Goal: Task Accomplishment & Management: Complete application form

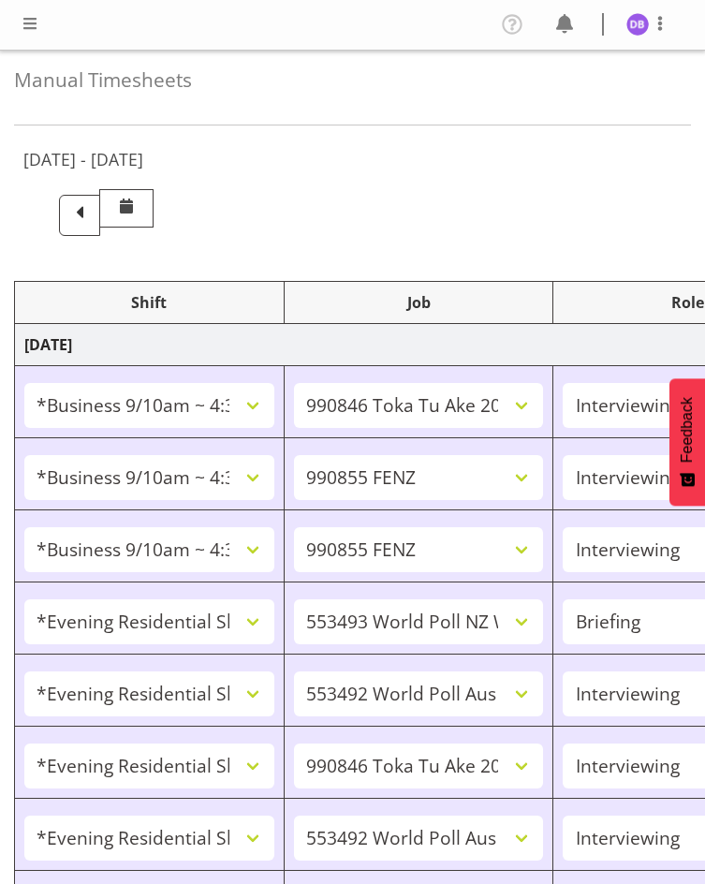
select select "26078"
select select "9426"
select select "47"
select select "26078"
select select "9636"
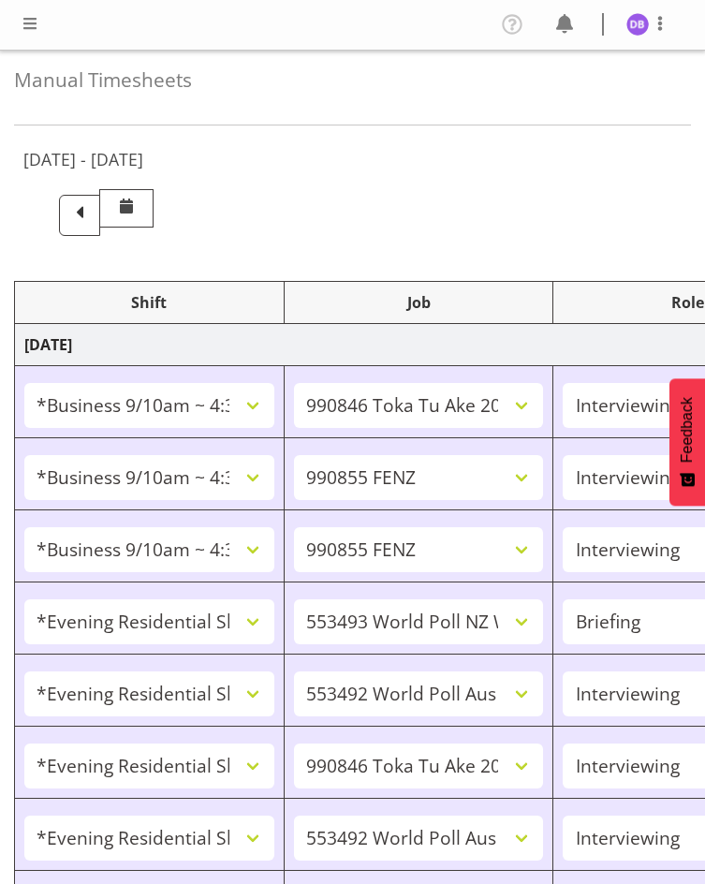
select select "47"
select select "26078"
select select "9636"
select select "47"
select select "48116"
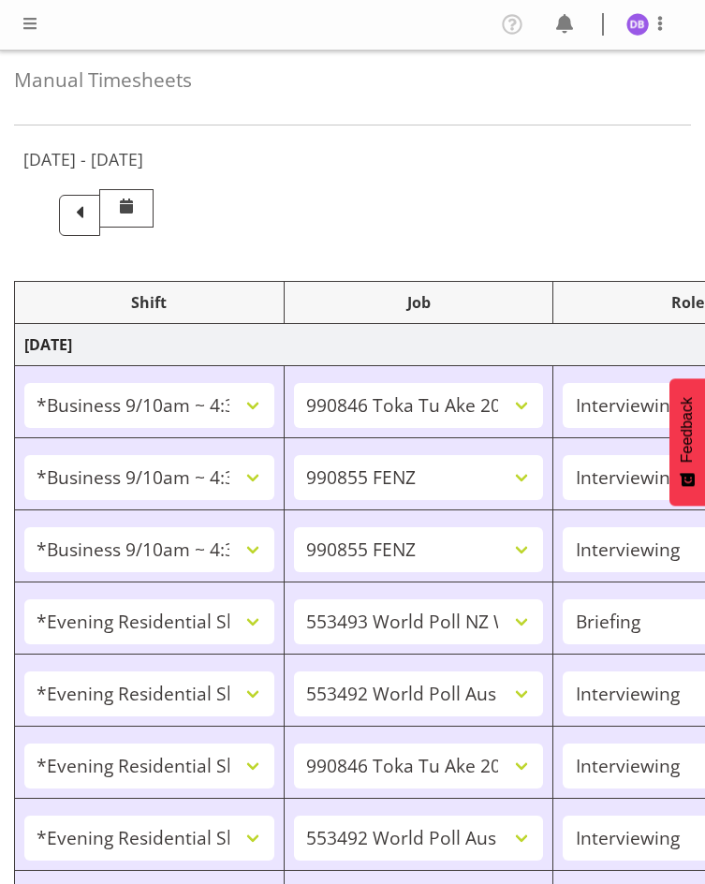
select select "10527"
select select "48116"
select select "10499"
select select "47"
select select "48116"
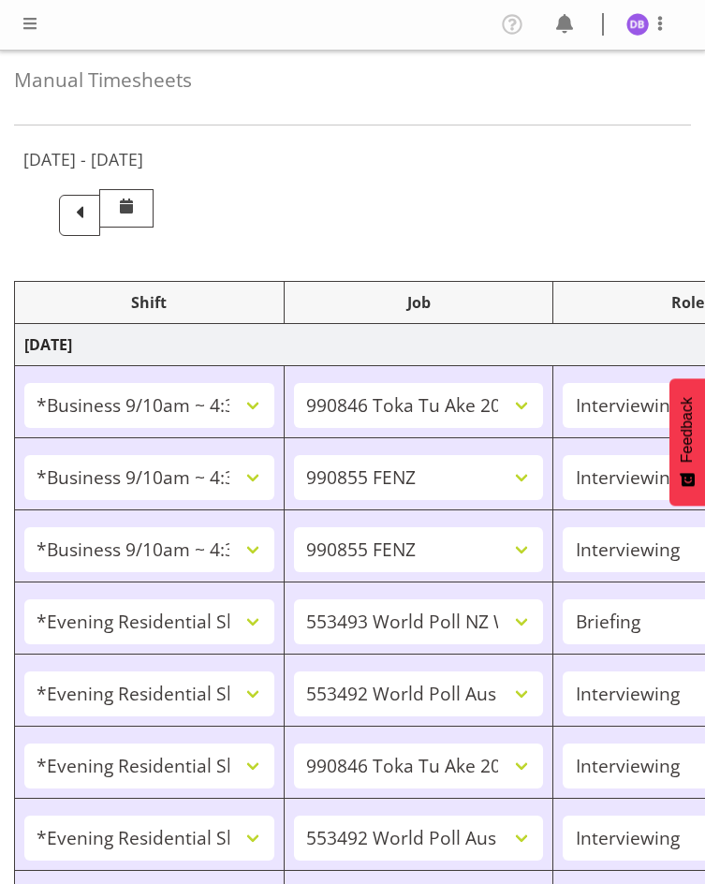
select select "9426"
select select "47"
select select "48116"
select select "10499"
select select "47"
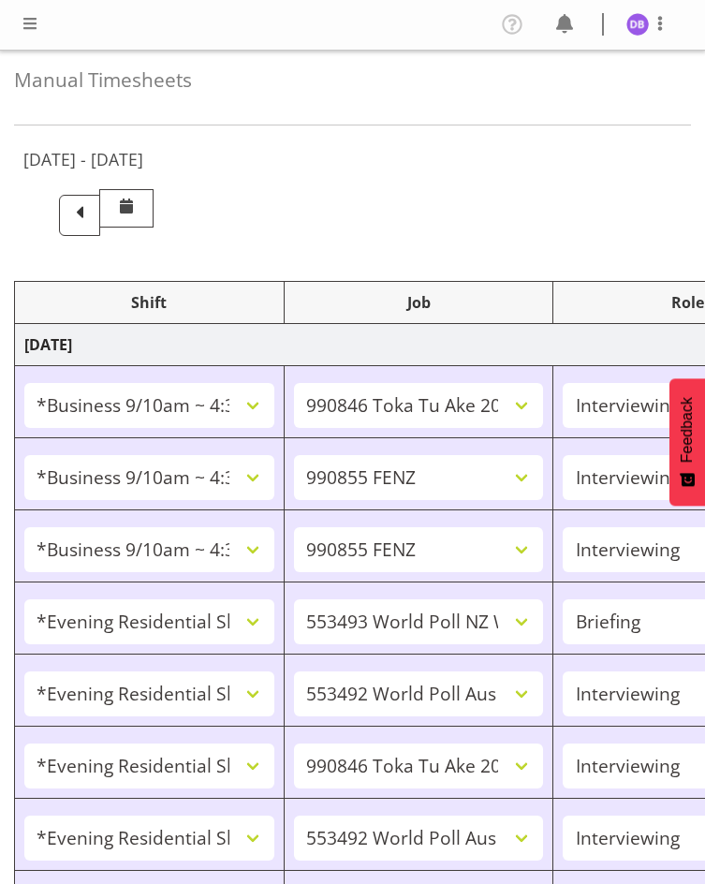
select select "48116"
select select "10499"
select select "47"
select select "26078"
select select "9636"
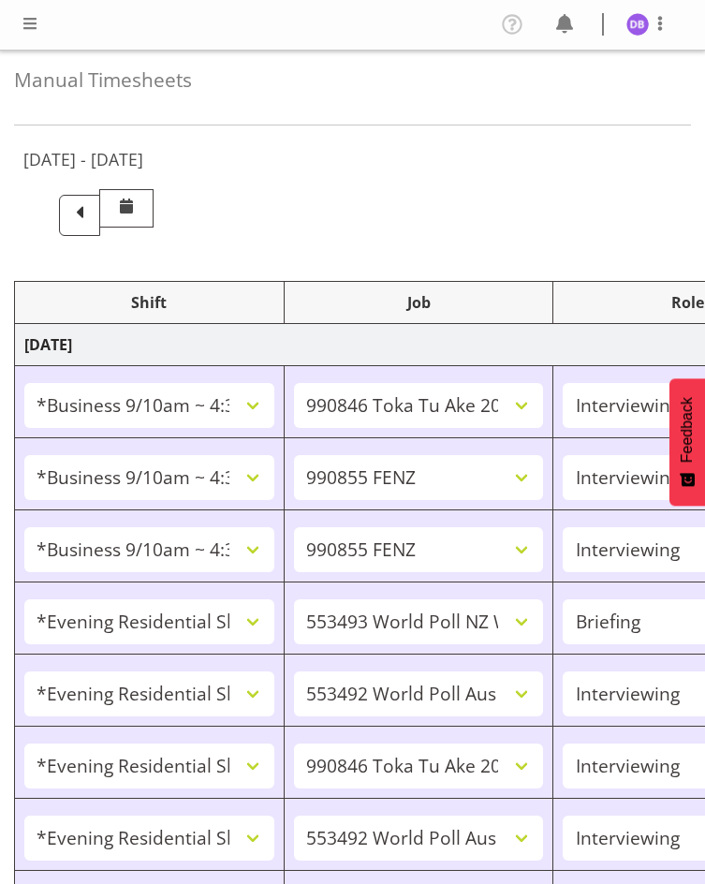
select select "47"
select select "48116"
select select "9636"
select select "47"
select select "48116"
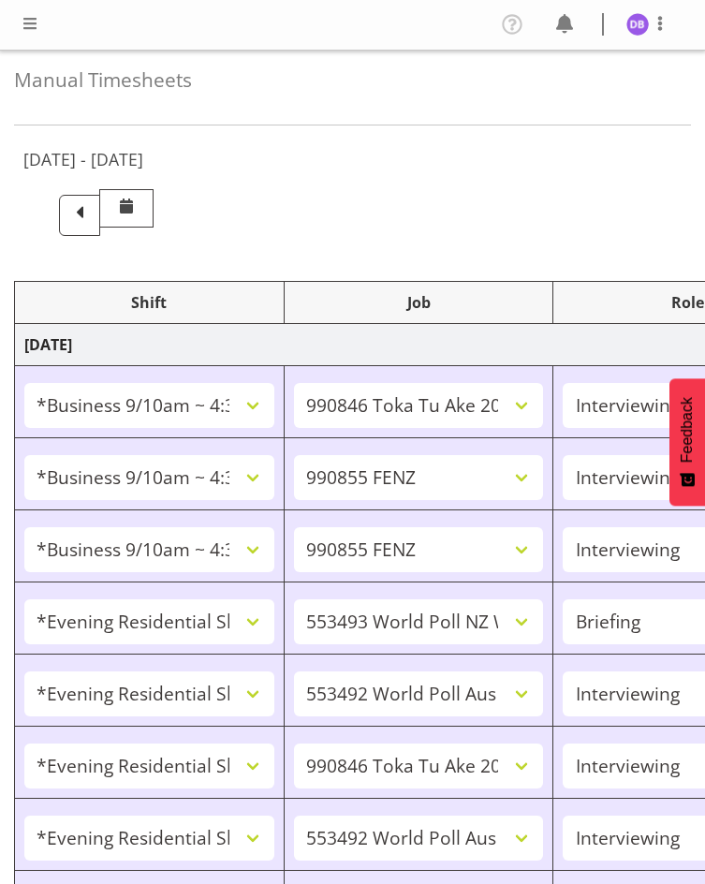
select select "10242"
select select "47"
select select "48116"
select select "9636"
select select "47"
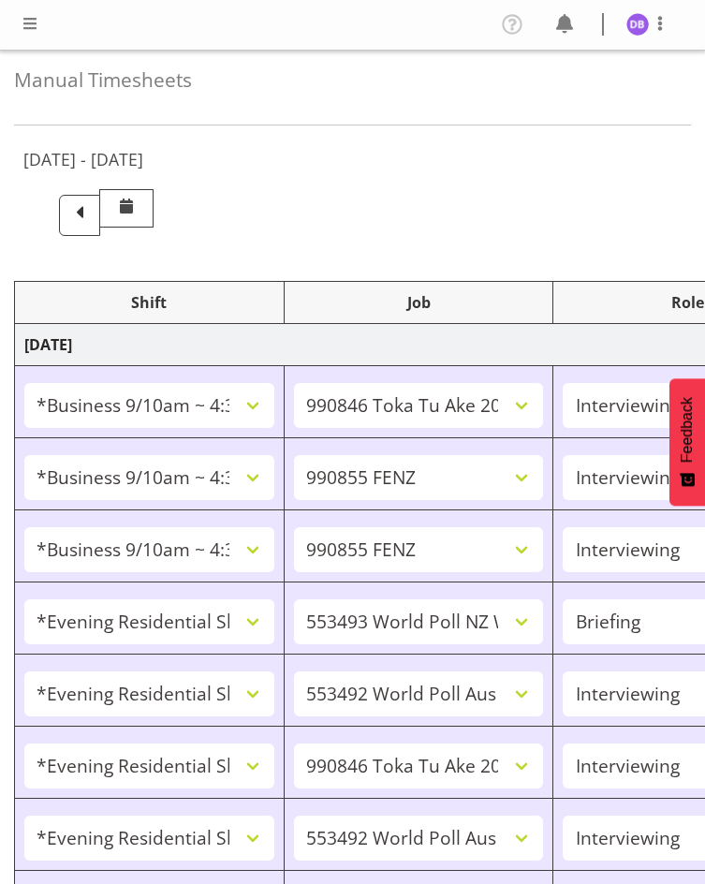
select select "56692"
select select "10499"
select select "47"
select select "56692"
select select "10499"
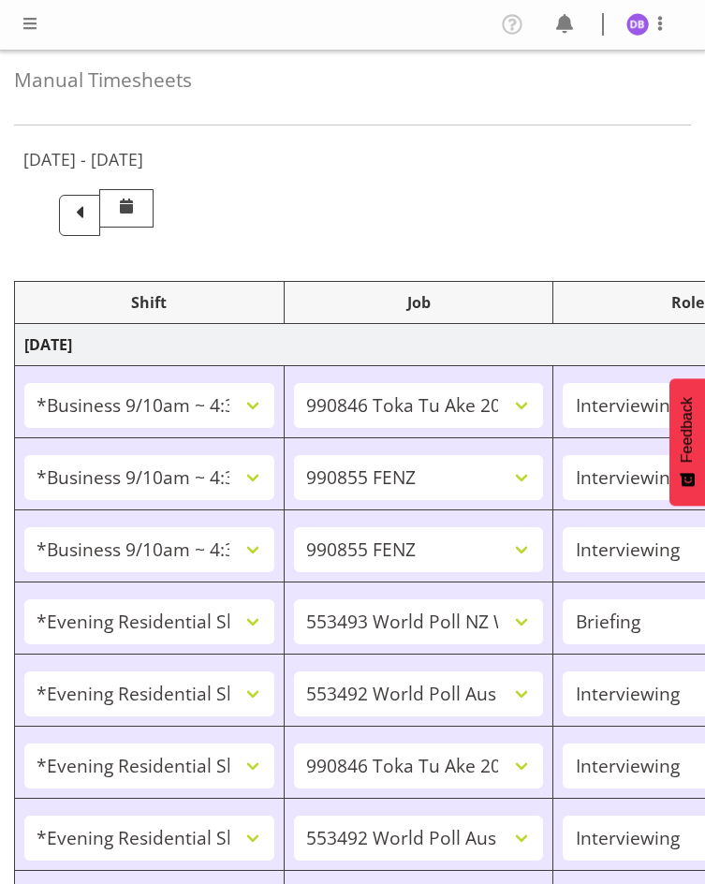
select select "47"
select select "26078"
select select "9636"
select select "47"
select select "48116"
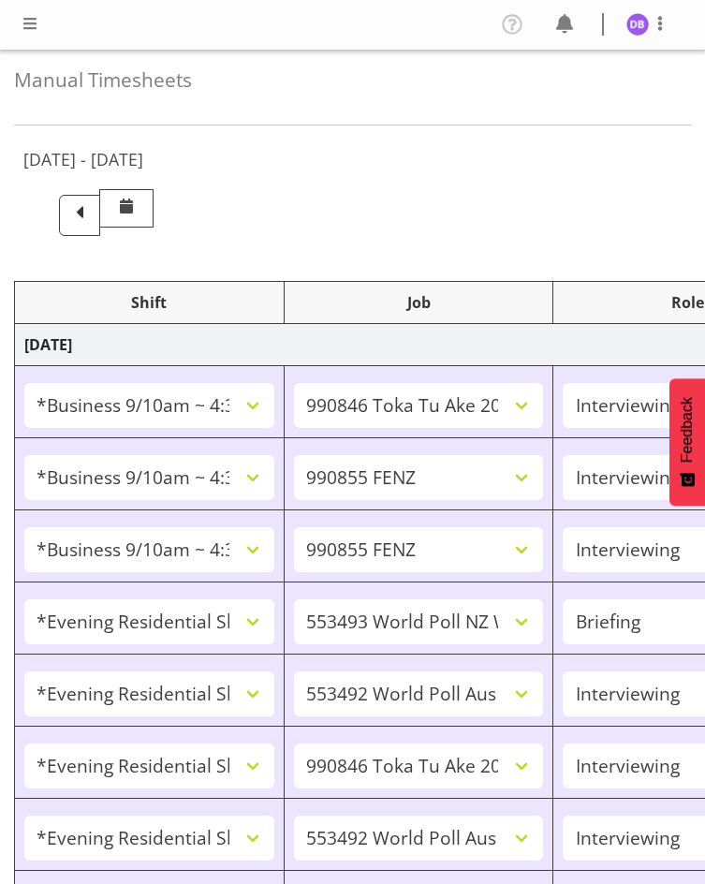
select select "9636"
select select "47"
select select "56692"
select select "10499"
select select "47"
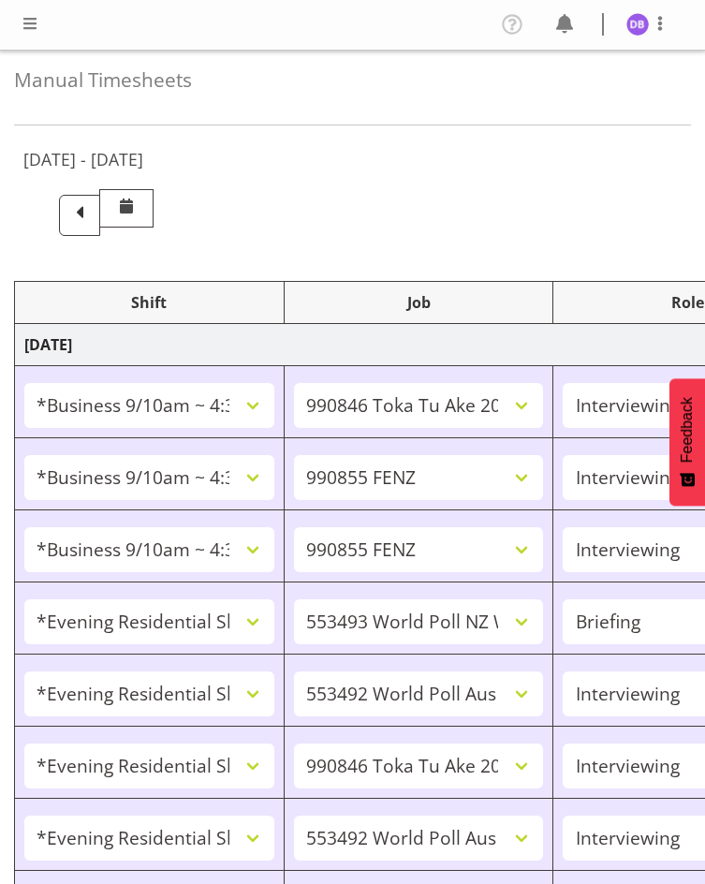
select select "56692"
select select "10499"
select select "47"
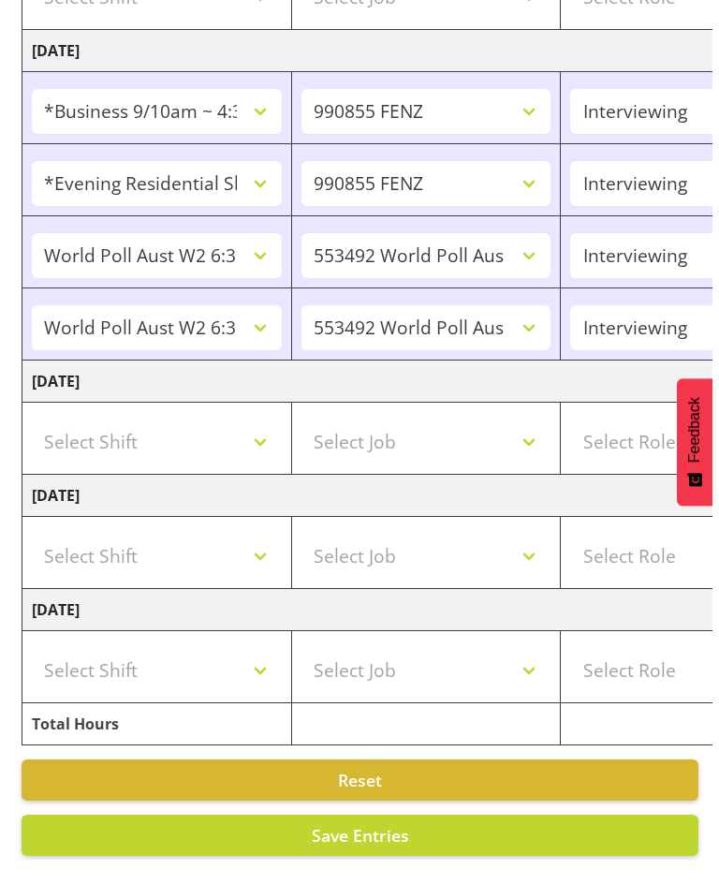
scroll to position [0, 620]
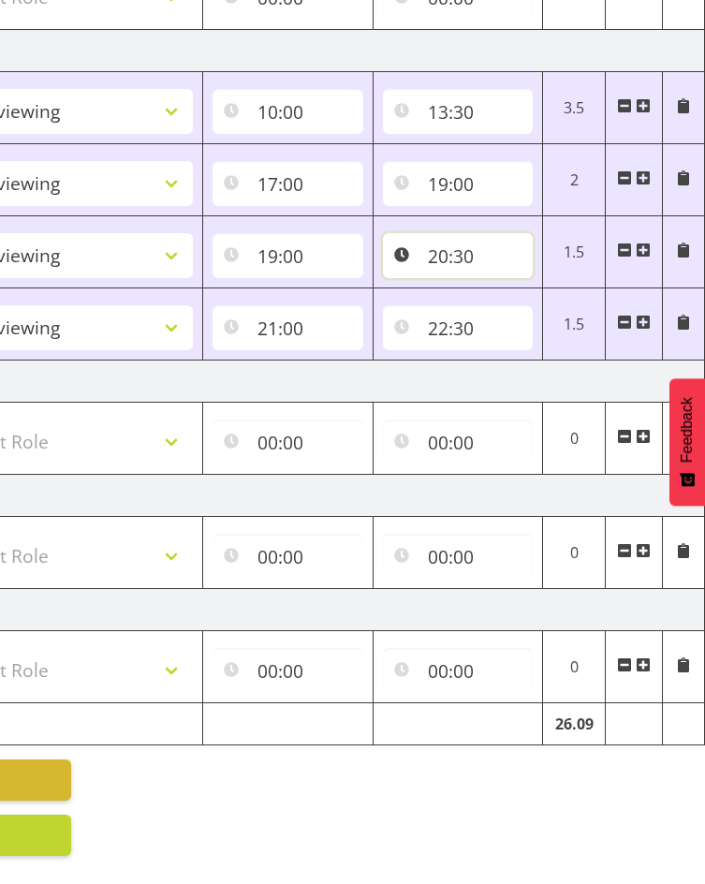
click at [436, 244] on input "20:30" at bounding box center [458, 255] width 151 height 45
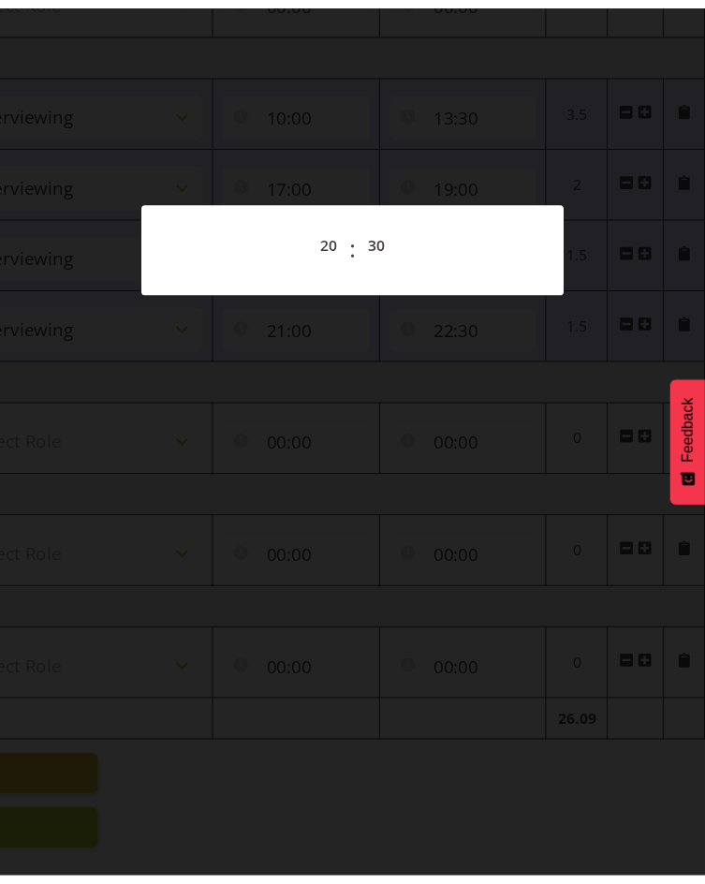
scroll to position [0, 606]
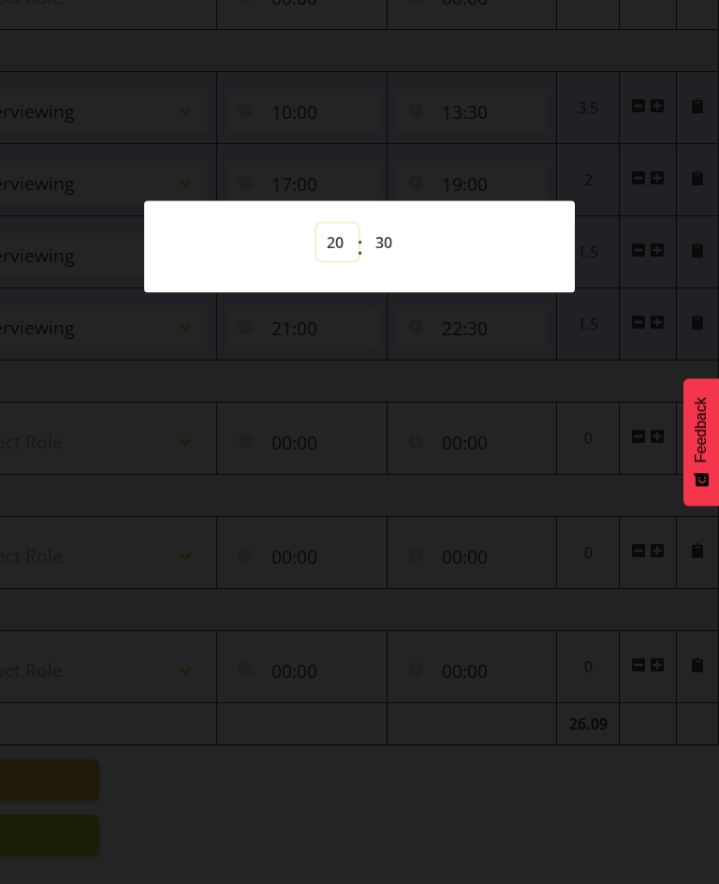
click at [341, 238] on select "00 01 02 03 04 05 06 07 08 09 10 11 12 13 14 15 16 17 18 19 20 21 22 23" at bounding box center [337, 242] width 42 height 37
select select "21"
click at [316, 224] on select "00 01 02 03 04 05 06 07 08 09 10 11 12 13 14 15 16 17 18 19 20 21 22 23" at bounding box center [337, 242] width 42 height 37
type input "21:30"
click at [388, 238] on select "00 01 02 03 04 05 06 07 08 09 10 11 12 13 14 15 16 17 18 19 20 21 22 23 24 25 2…" at bounding box center [386, 242] width 42 height 37
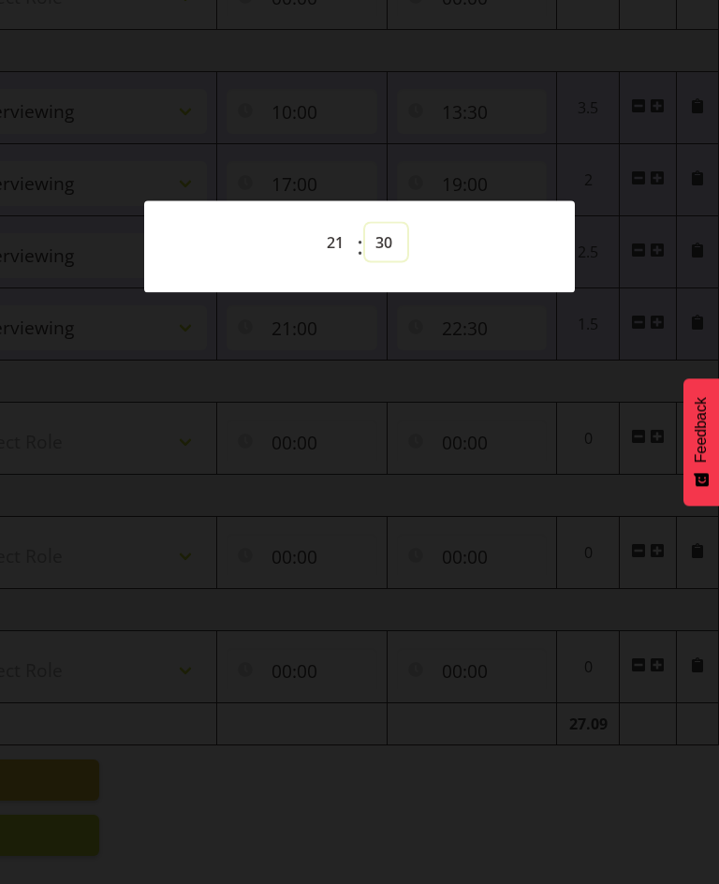
select select "0"
click at [365, 224] on select "00 01 02 03 04 05 06 07 08 09 10 11 12 13 14 15 16 17 18 19 20 21 22 23 24 25 2…" at bounding box center [386, 242] width 42 height 37
type input "21:00"
click at [626, 371] on div at bounding box center [359, 442] width 719 height 884
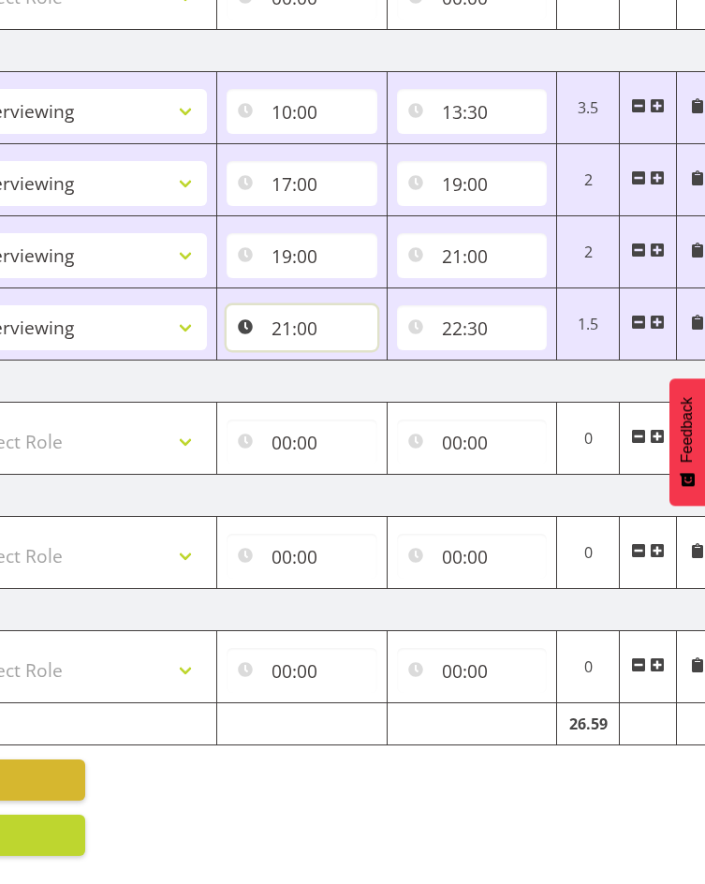
click at [305, 313] on input "21:00" at bounding box center [301, 327] width 151 height 45
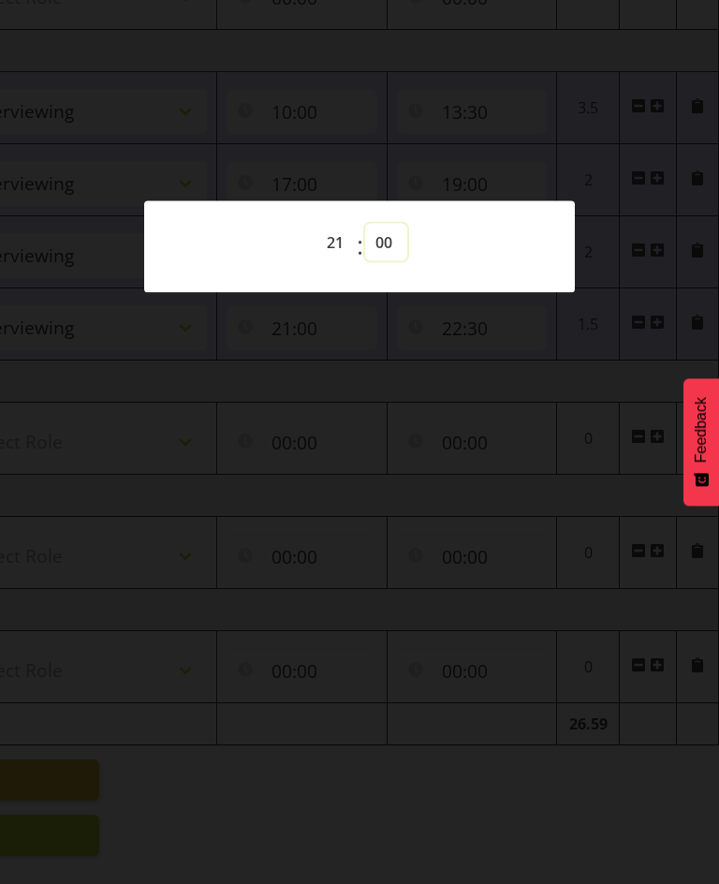
click at [382, 243] on select "00 01 02 03 04 05 06 07 08 09 10 11 12 13 14 15 16 17 18 19 20 21 22 23 24 25 2…" at bounding box center [386, 242] width 42 height 37
select select "30"
click at [365, 224] on select "00 01 02 03 04 05 06 07 08 09 10 11 12 13 14 15 16 17 18 19 20 21 22 23 24 25 2…" at bounding box center [386, 242] width 42 height 37
type input "21:30"
click at [454, 119] on div at bounding box center [359, 442] width 719 height 884
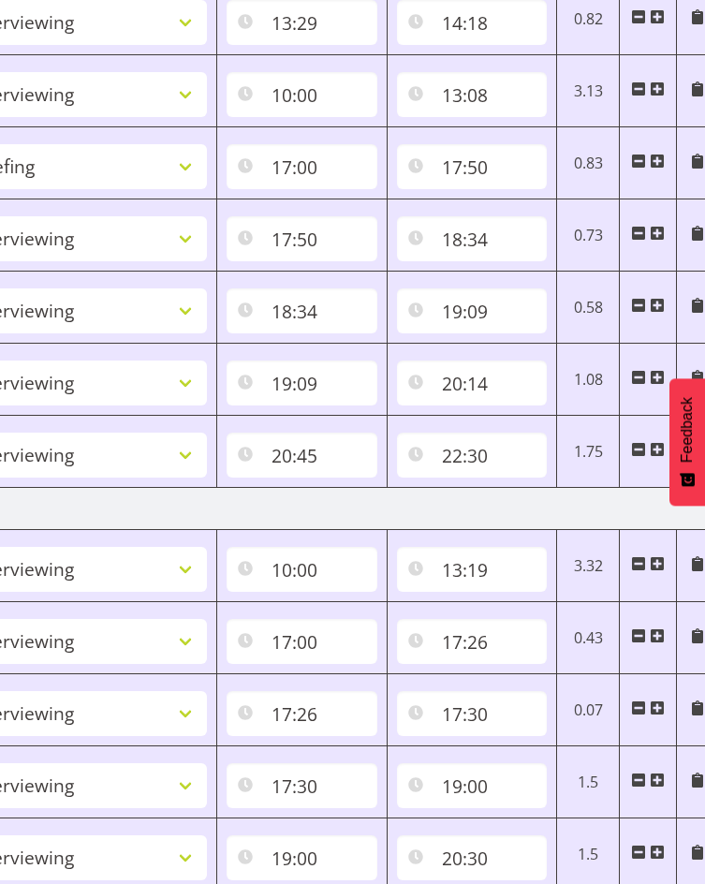
scroll to position [0, 0]
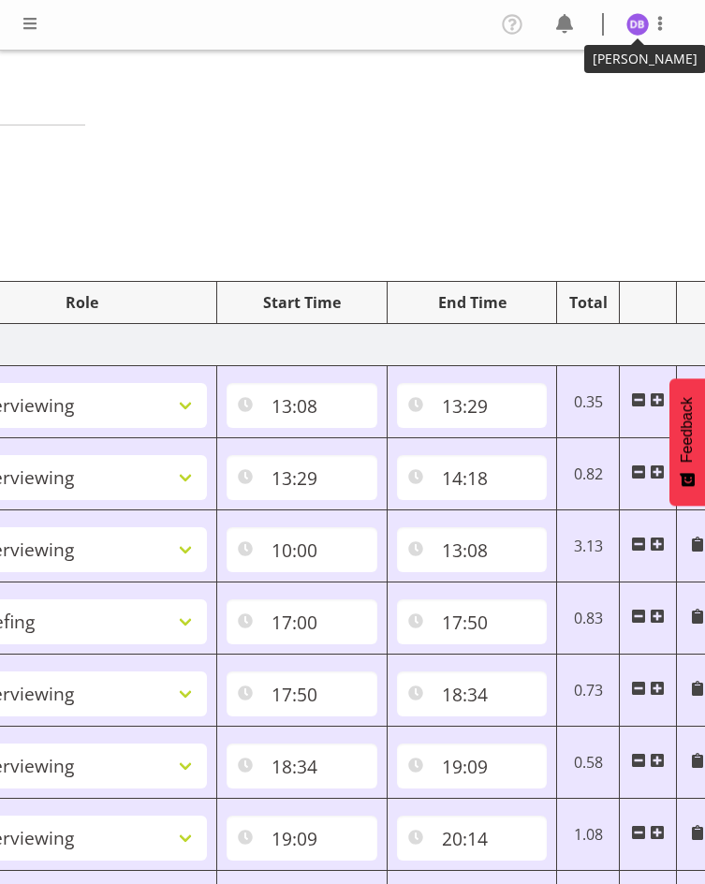
click at [636, 19] on img at bounding box center [637, 24] width 22 height 22
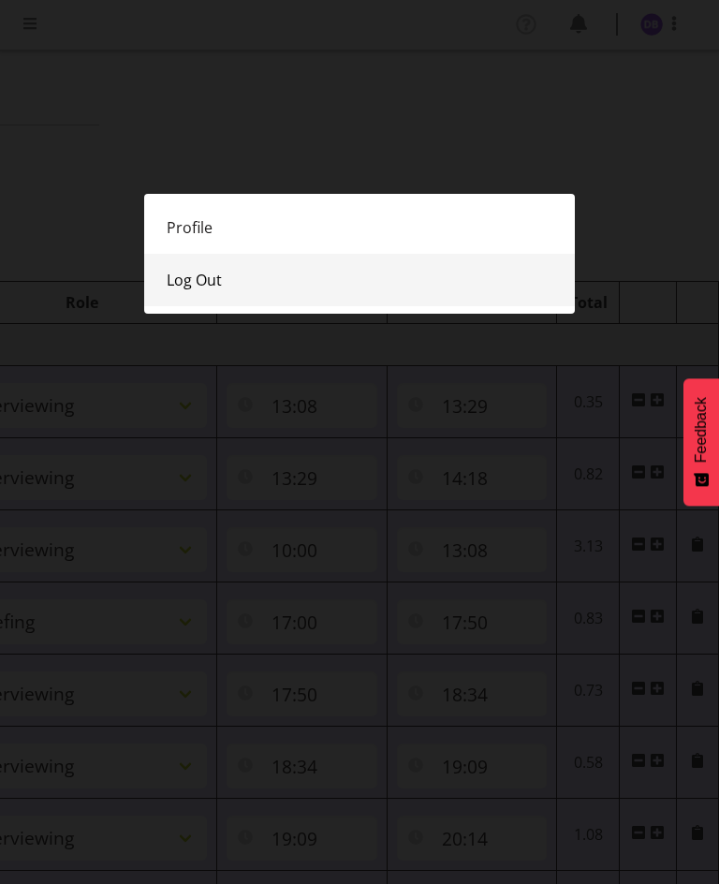
click at [195, 268] on link "Log Out" at bounding box center [359, 280] width 431 height 52
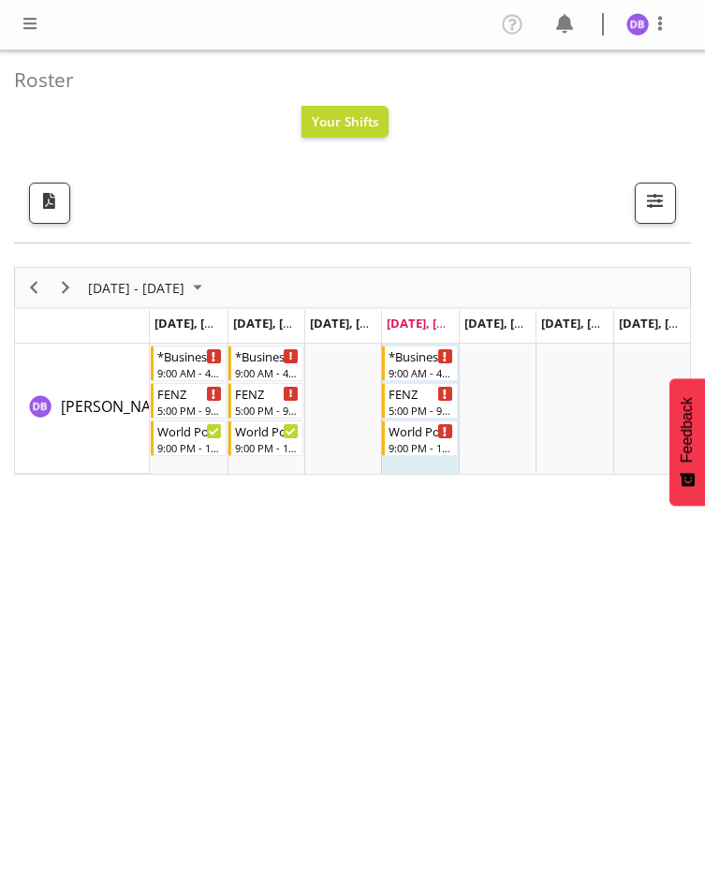
click at [38, 17] on span at bounding box center [30, 23] width 22 height 22
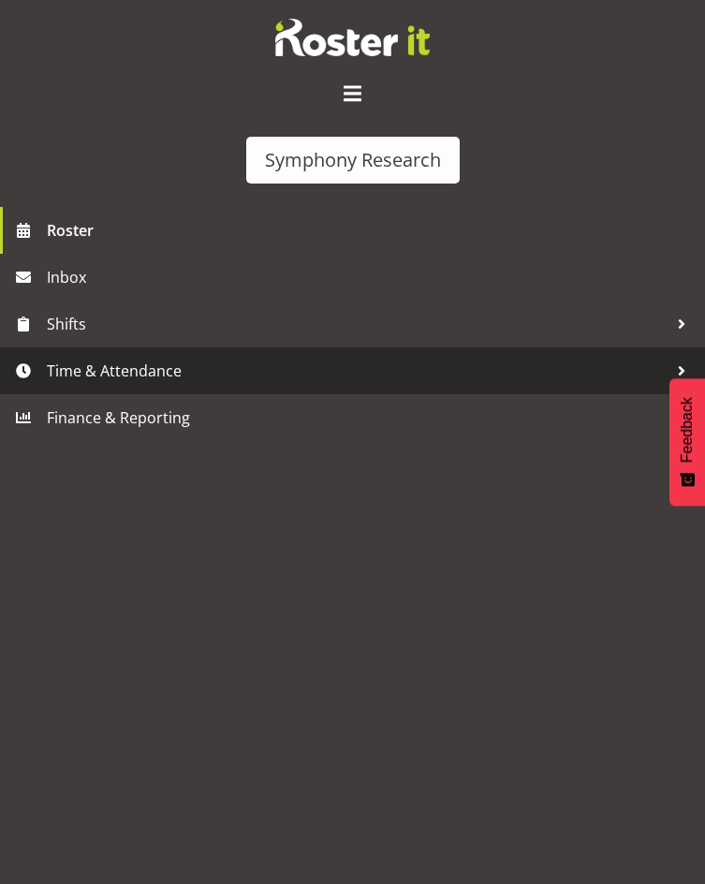
click at [151, 367] on span "Time & Attendance" at bounding box center [357, 371] width 621 height 28
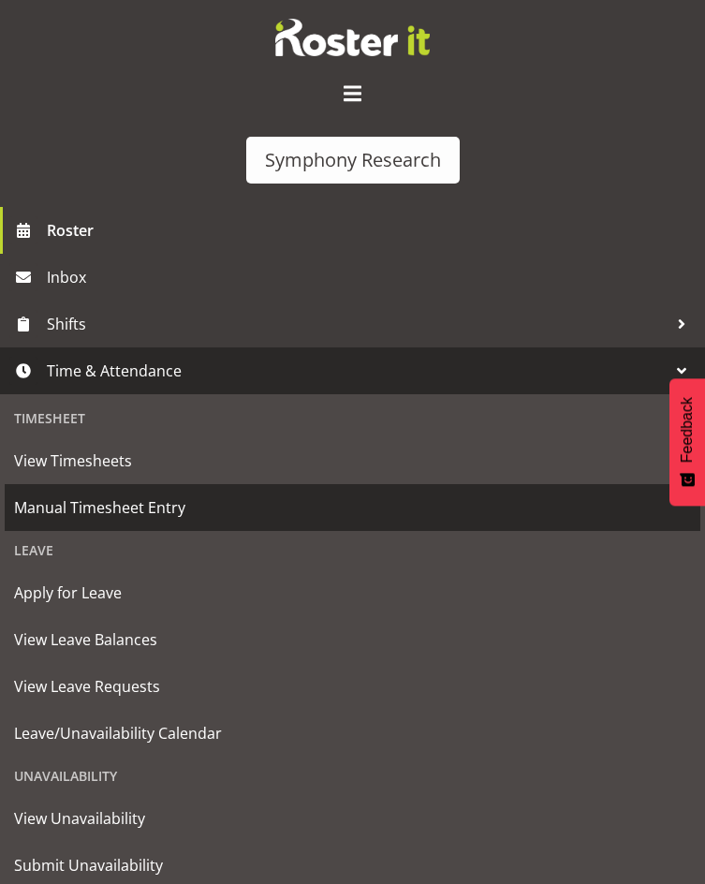
click at [107, 510] on span "Manual Timesheet Entry" at bounding box center [352, 507] width 677 height 28
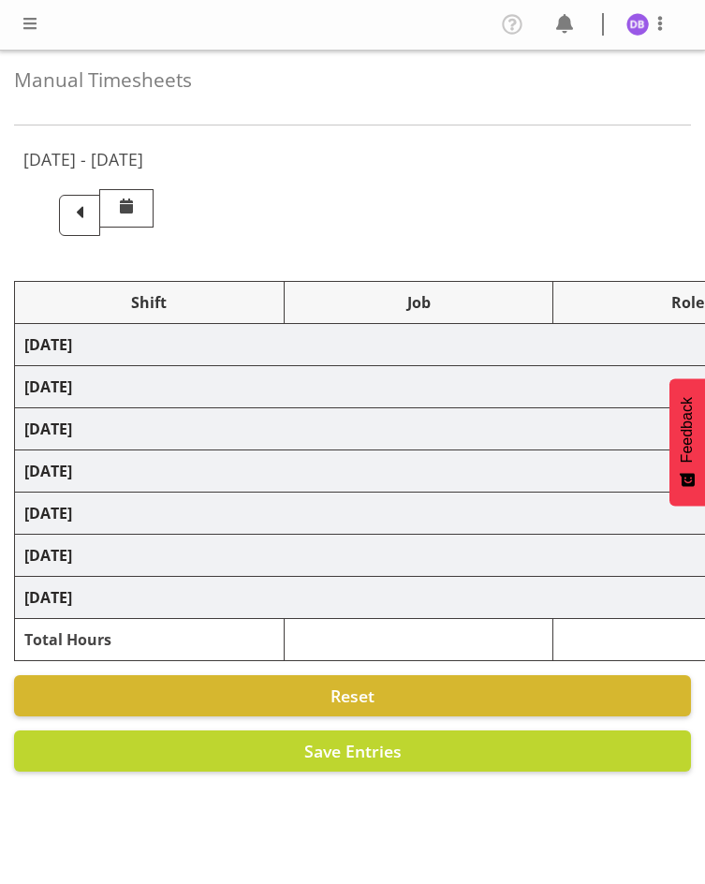
select select "26078"
select select "9426"
select select "47"
select select "26078"
select select "9636"
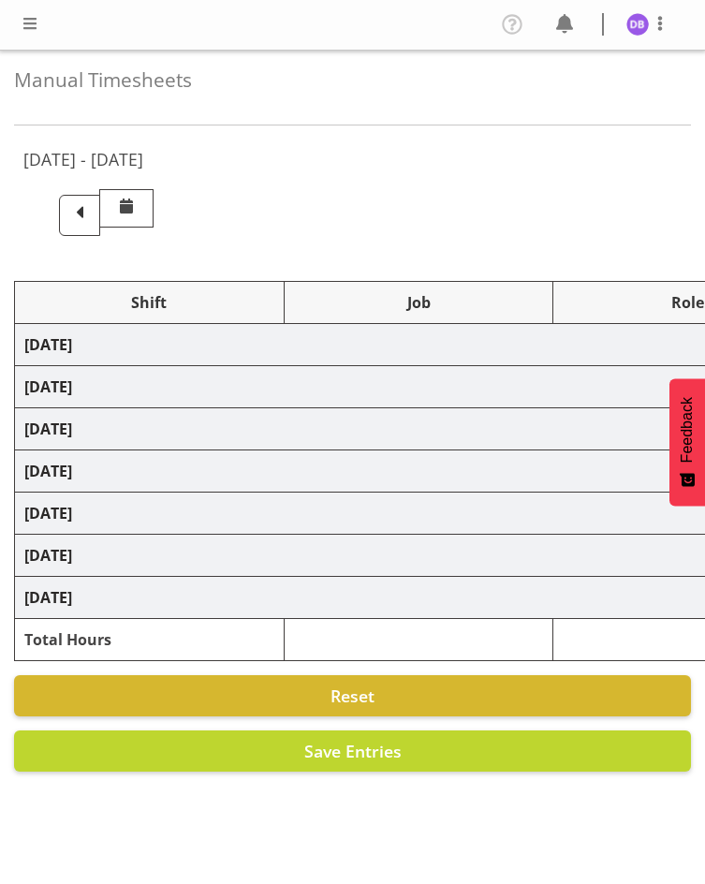
select select "47"
select select "26078"
select select "9636"
select select "47"
select select "48116"
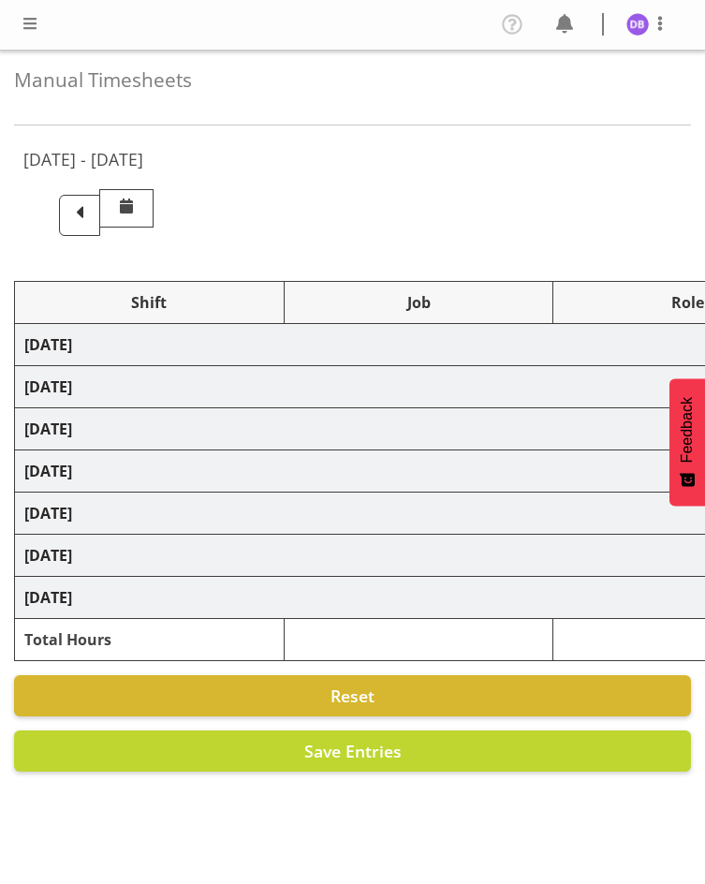
select select "10527"
select select "48116"
select select "10499"
select select "47"
select select "48116"
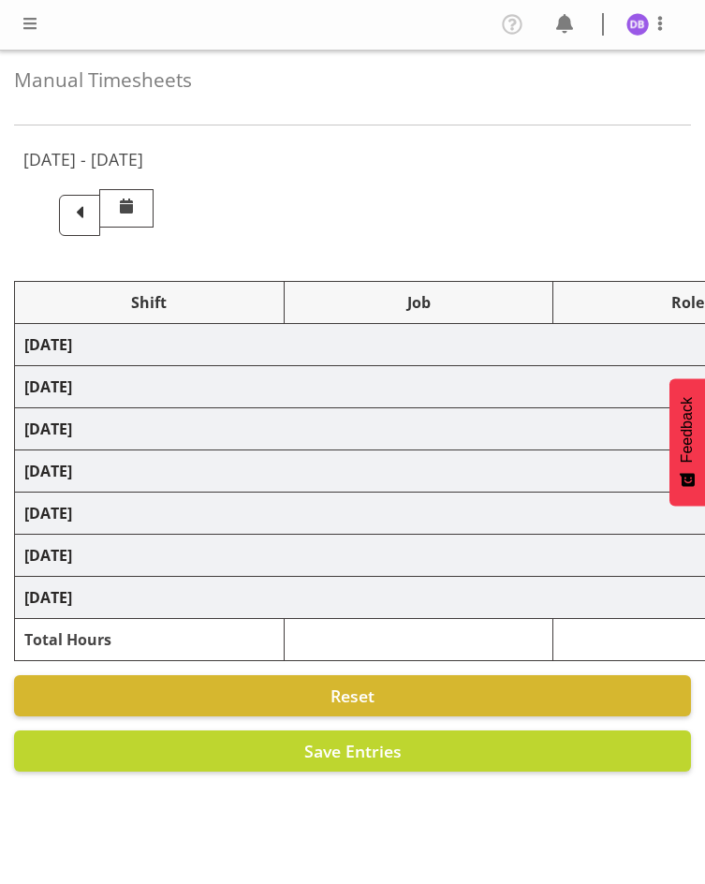
select select "9426"
select select "47"
select select "48116"
select select "10499"
select select "47"
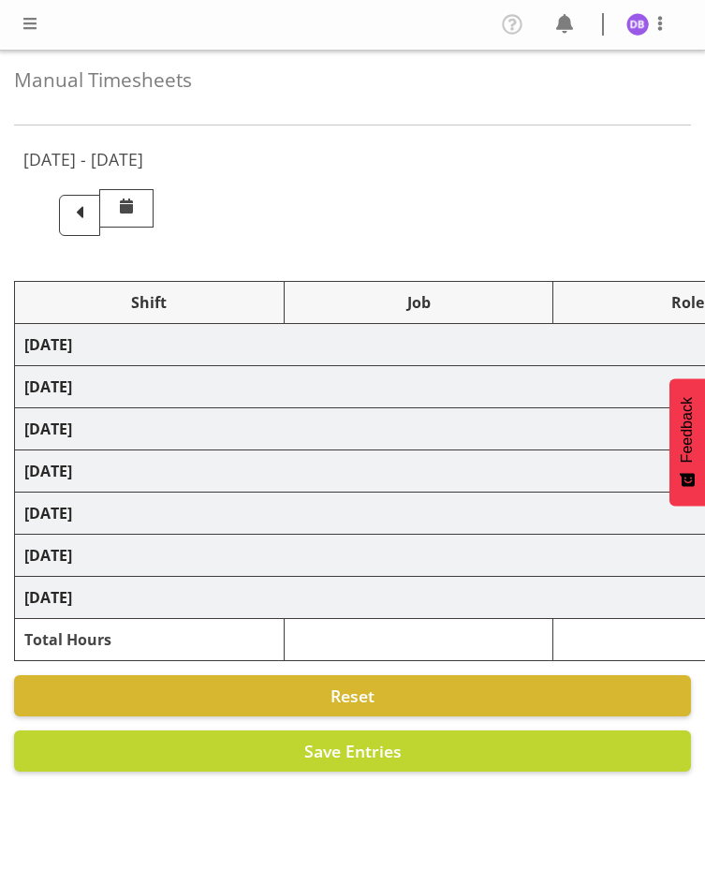
select select "48116"
select select "10499"
select select "47"
select select "26078"
select select "9636"
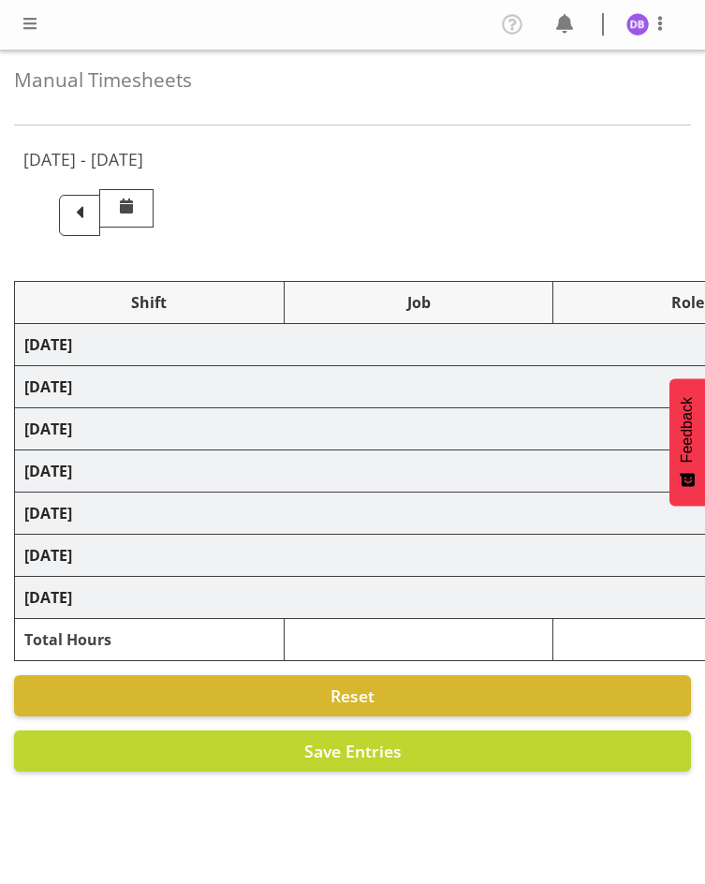
select select "47"
select select "48116"
select select "9636"
select select "47"
select select "48116"
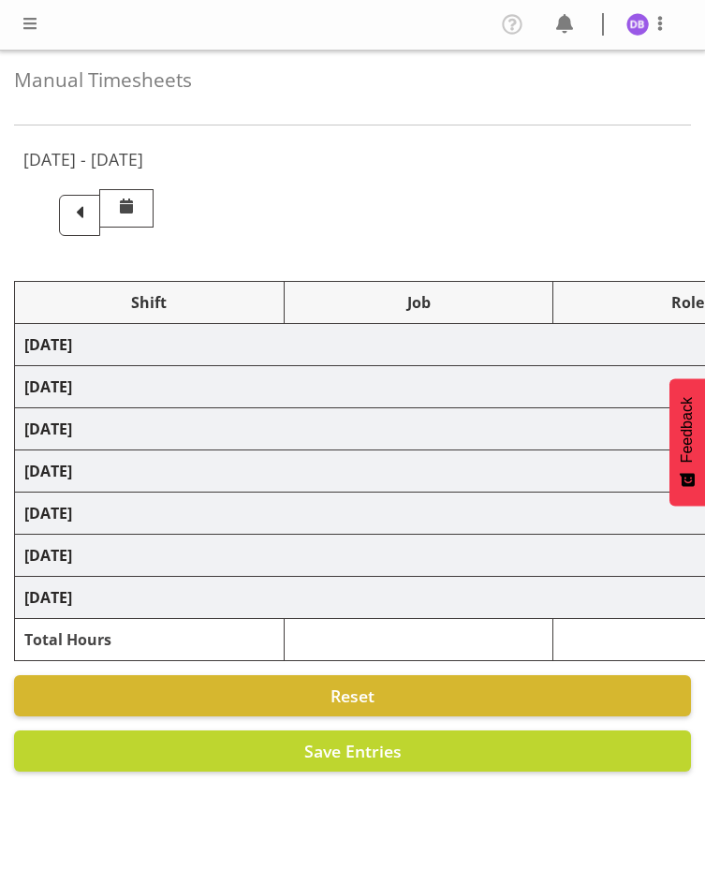
select select "10242"
select select "47"
select select "48116"
select select "9636"
select select "47"
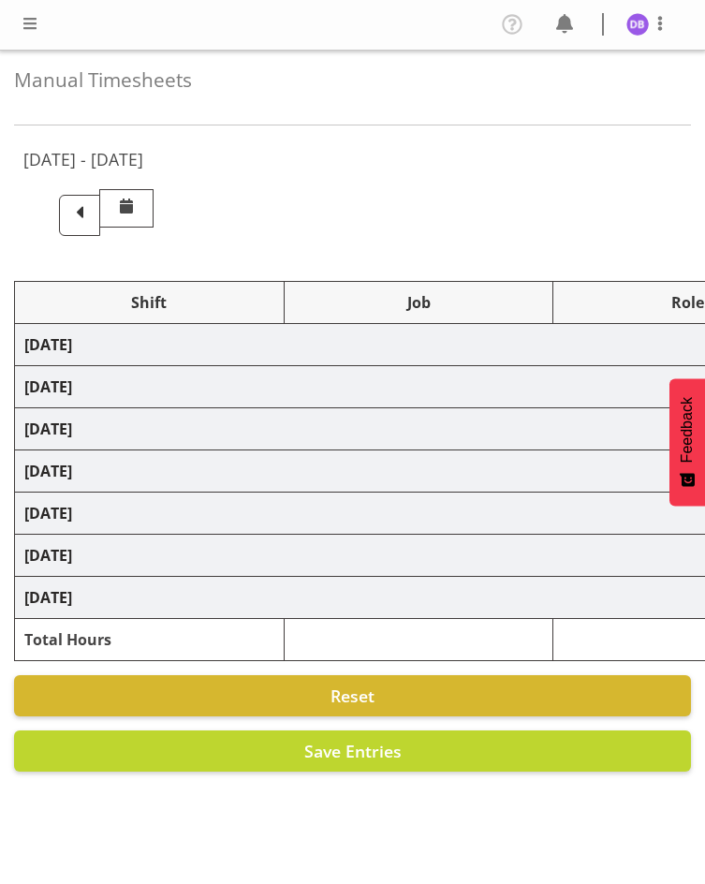
select select "56692"
select select "10499"
select select "47"
select select "56692"
select select "10499"
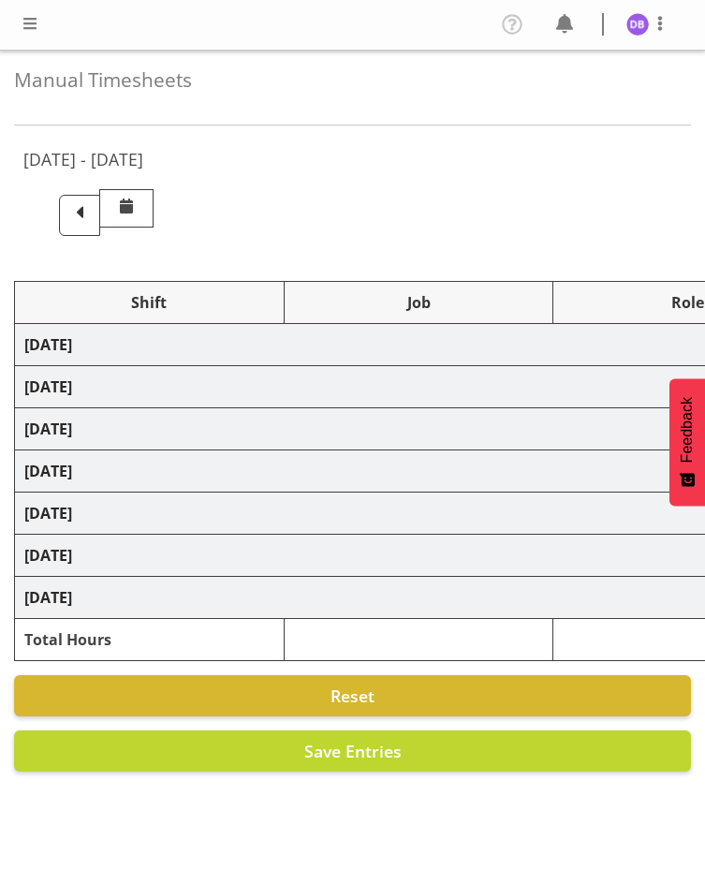
select select "47"
select select "26078"
select select "9636"
select select "47"
select select "48116"
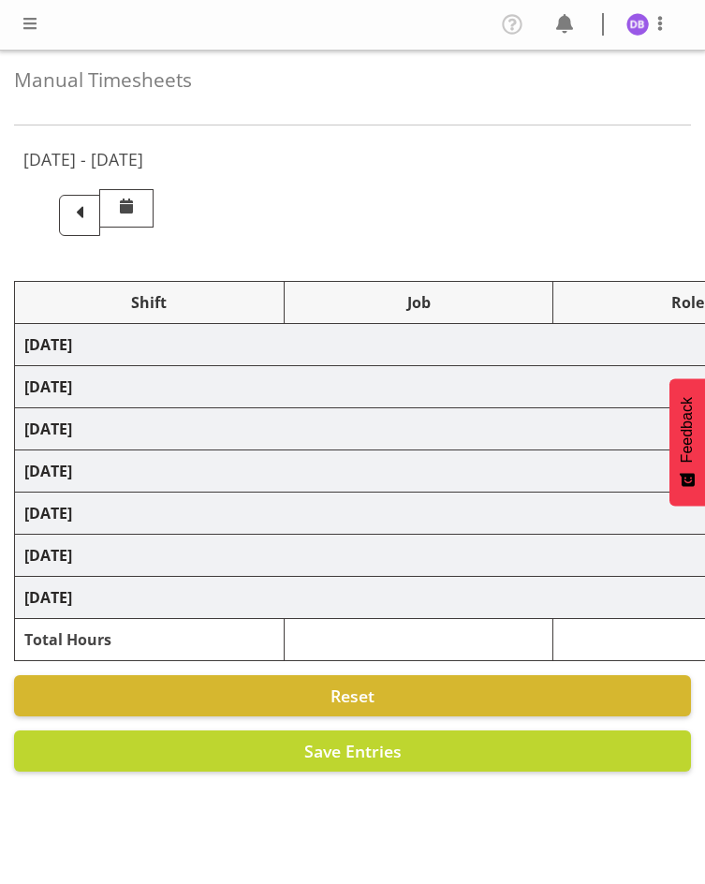
select select "9636"
select select "47"
select select "56692"
select select "10499"
select select "47"
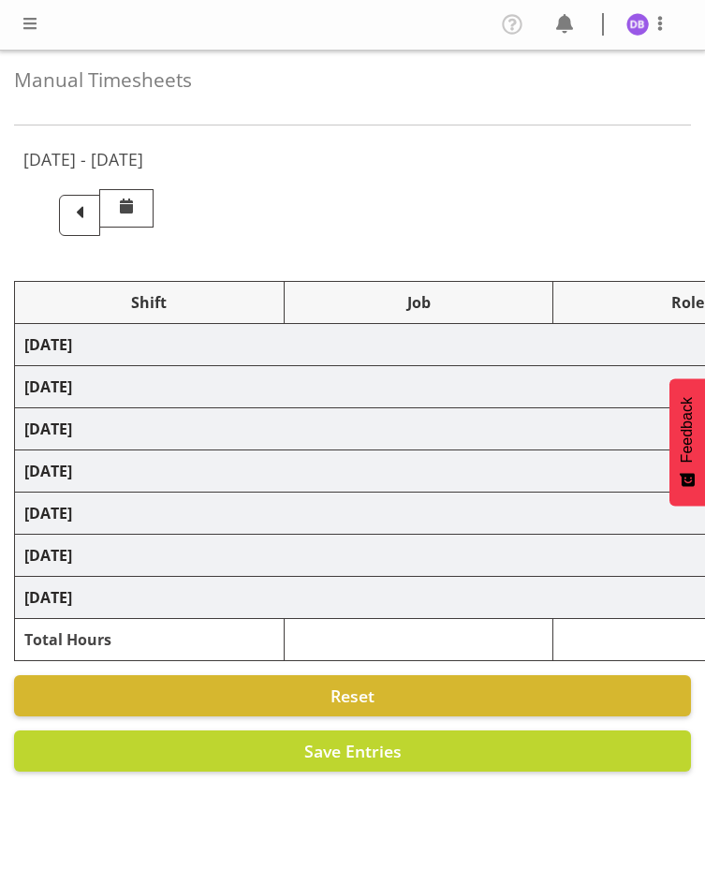
select select "56692"
select select "10499"
select select "47"
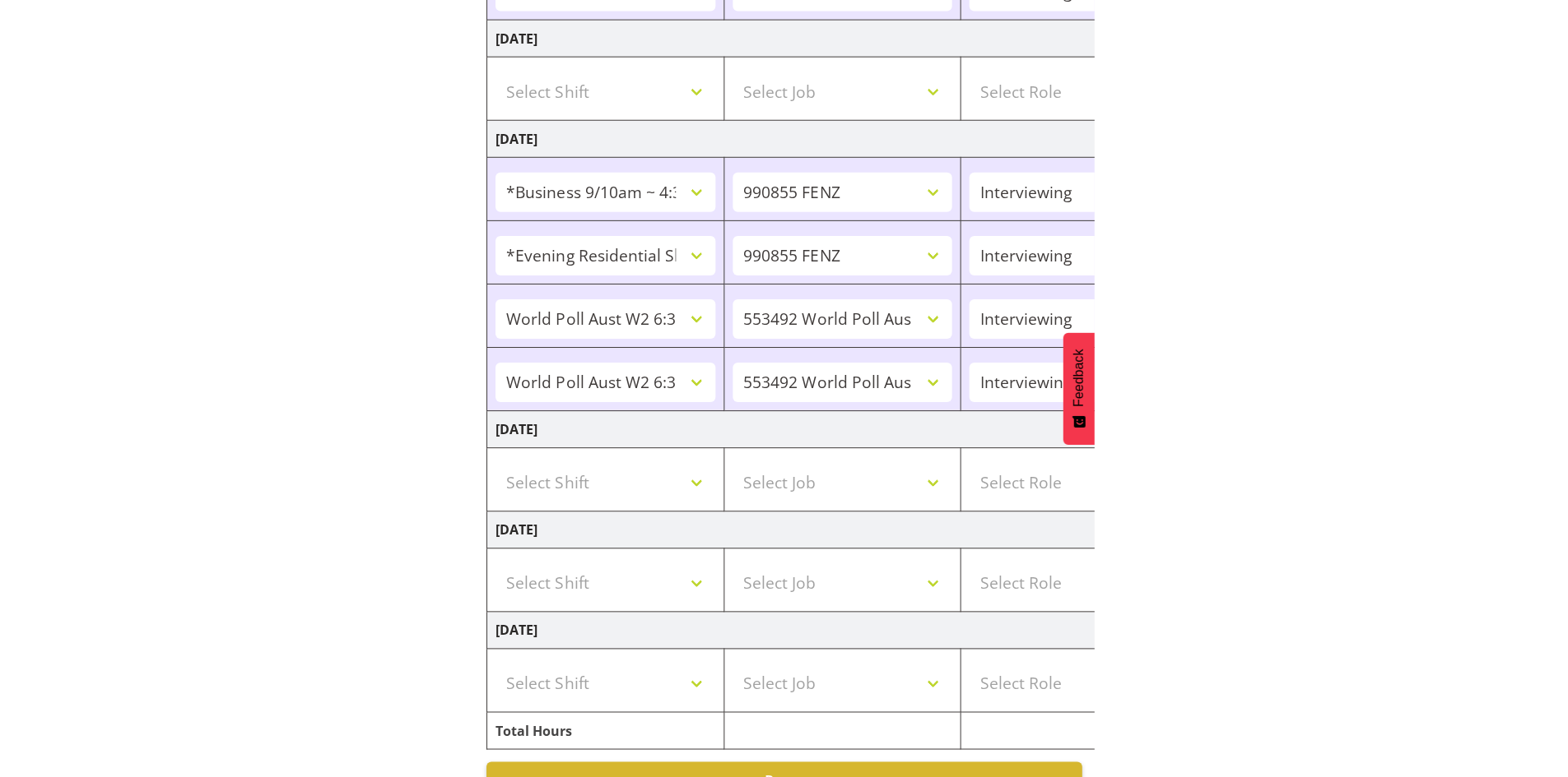
scroll to position [1095, 0]
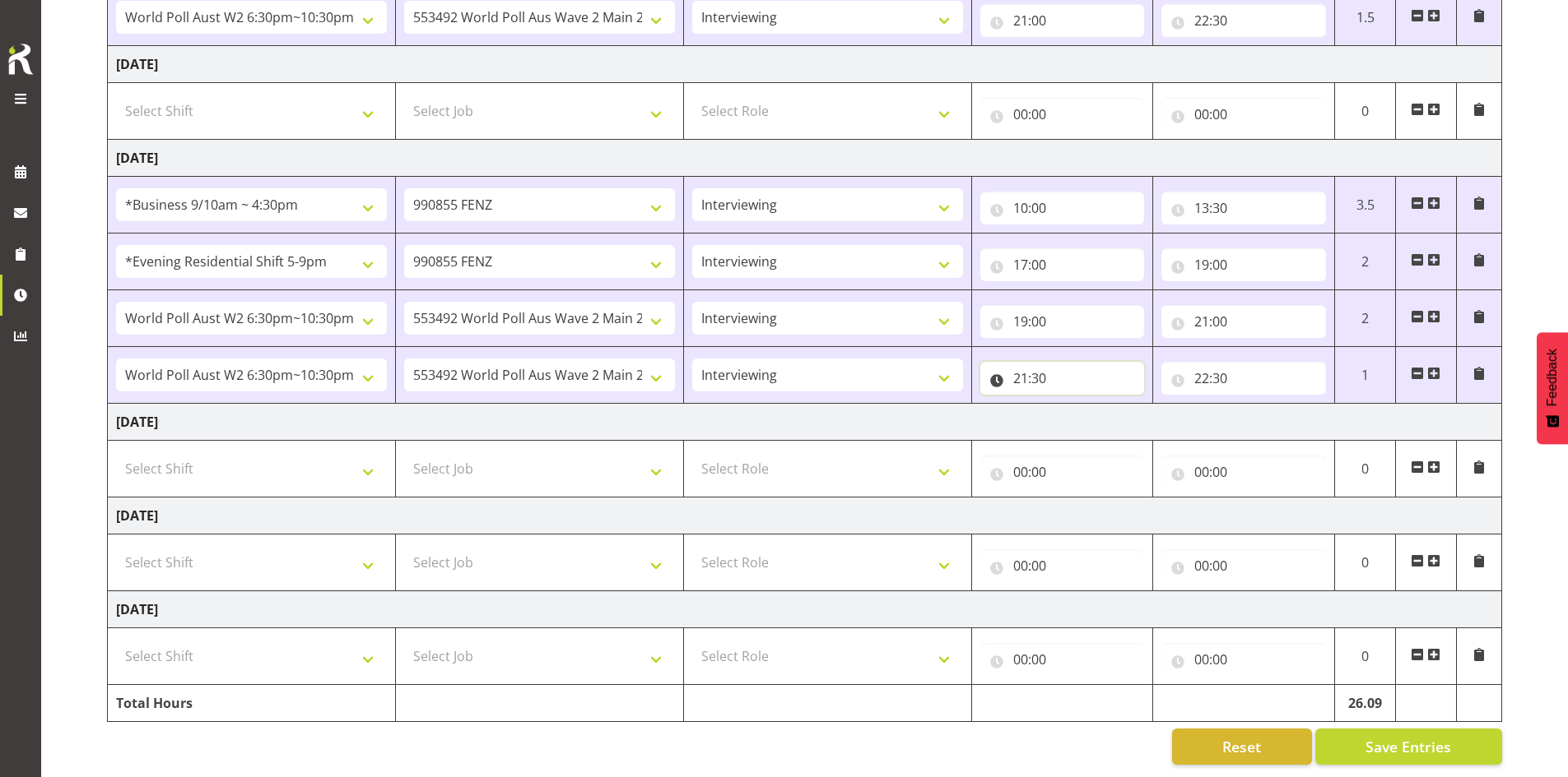
click at [619, 365] on input "21:30" at bounding box center [1062, 378] width 164 height 33
click at [619, 406] on select "00 01 02 03 04 05 06 07 08 09 10 11 12 13 14 15 16 17 18 19 20 21 22 23 24 25 2…" at bounding box center [1135, 420] width 37 height 33
select select "25"
click at [619, 404] on select "00 01 02 03 04 05 06 07 08 09 10 11 12 13 14 15 16 17 18 19 20 21 22 23 24 25 2…" at bounding box center [1135, 420] width 37 height 33
type input "21:25"
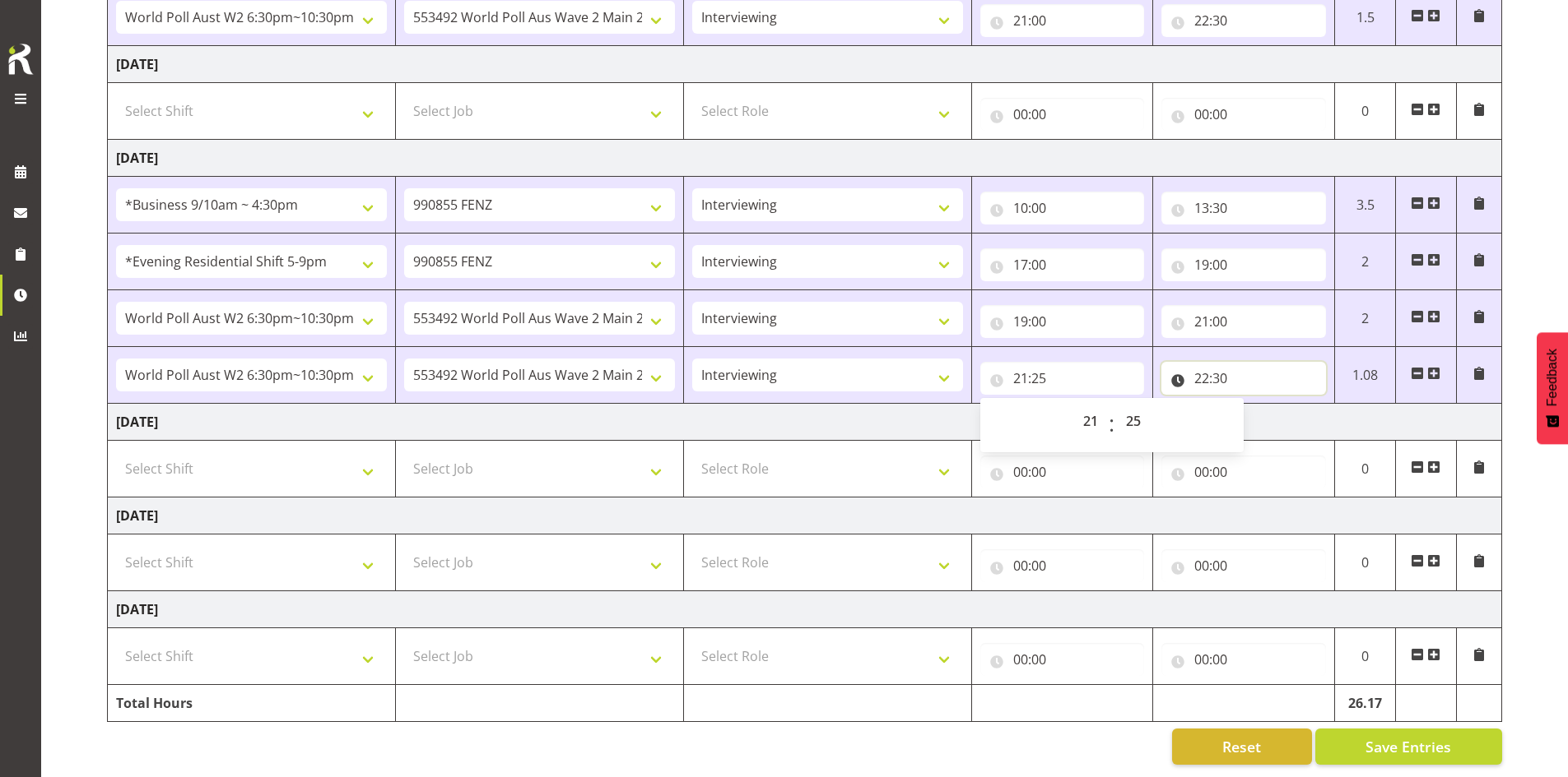
click at [619, 364] on input "22:30" at bounding box center [1243, 378] width 164 height 33
click at [619, 410] on select "00 01 02 03 04 05 06 07 08 09 10 11 12 13 14 15 16 17 18 19 20 21 22 23 24 25 2…" at bounding box center [1316, 420] width 37 height 33
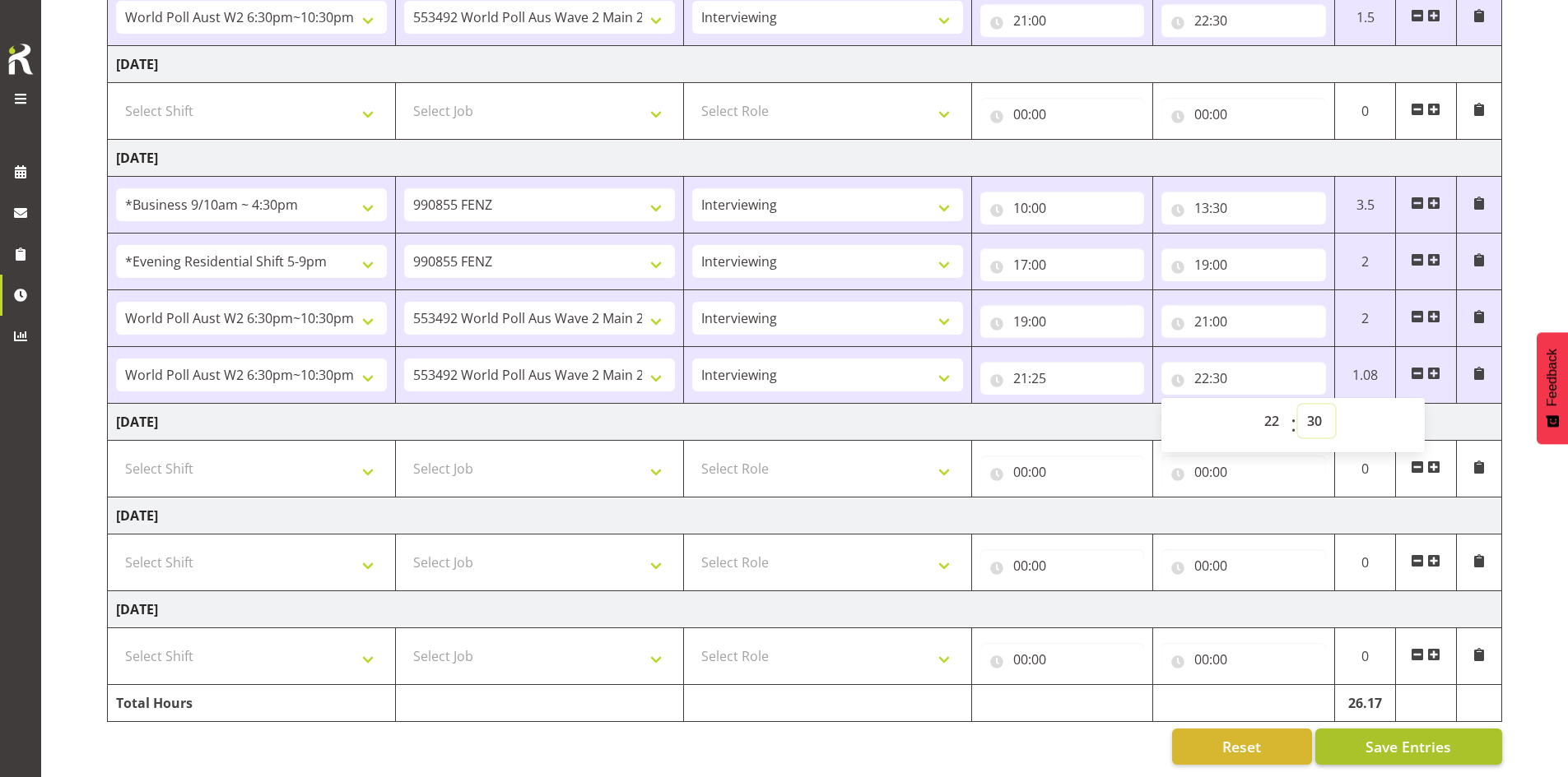
select select "59"
click at [619, 737] on span "Save Entries" at bounding box center [1408, 747] width 85 height 21
type input "22:59"
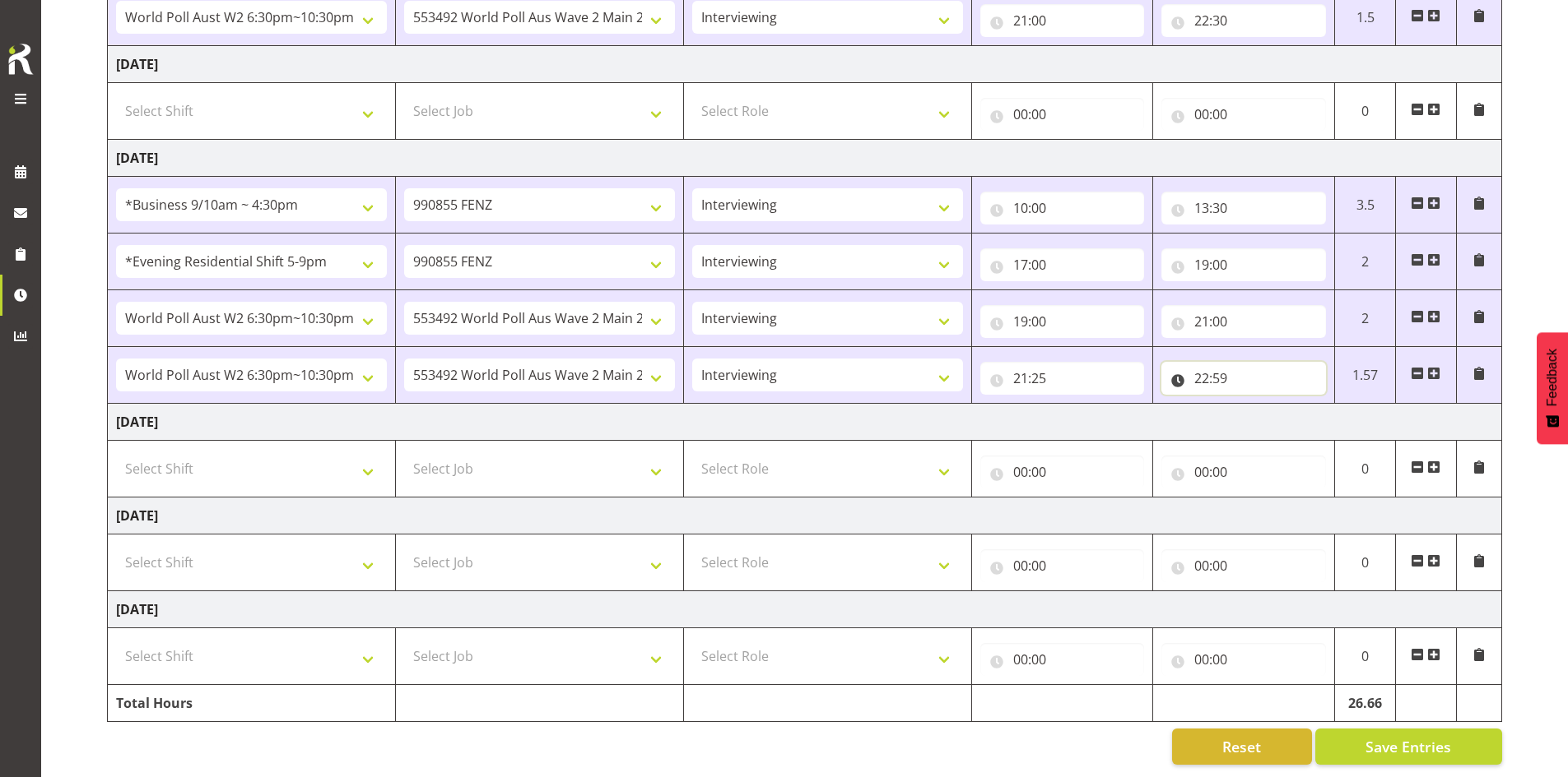
click at [619, 366] on input "22:59" at bounding box center [1243, 378] width 164 height 33
click at [619, 413] on select "00 01 02 03 04 05 06 07 08 09 10 11 12 13 14 15 16 17 18 19 20 21 22 23" at bounding box center [1273, 420] width 37 height 33
select select "21"
click at [619, 404] on select "00 01 02 03 04 05 06 07 08 09 10 11 12 13 14 15 16 17 18 19 20 21 22 23" at bounding box center [1273, 420] width 37 height 33
type input "21:59"
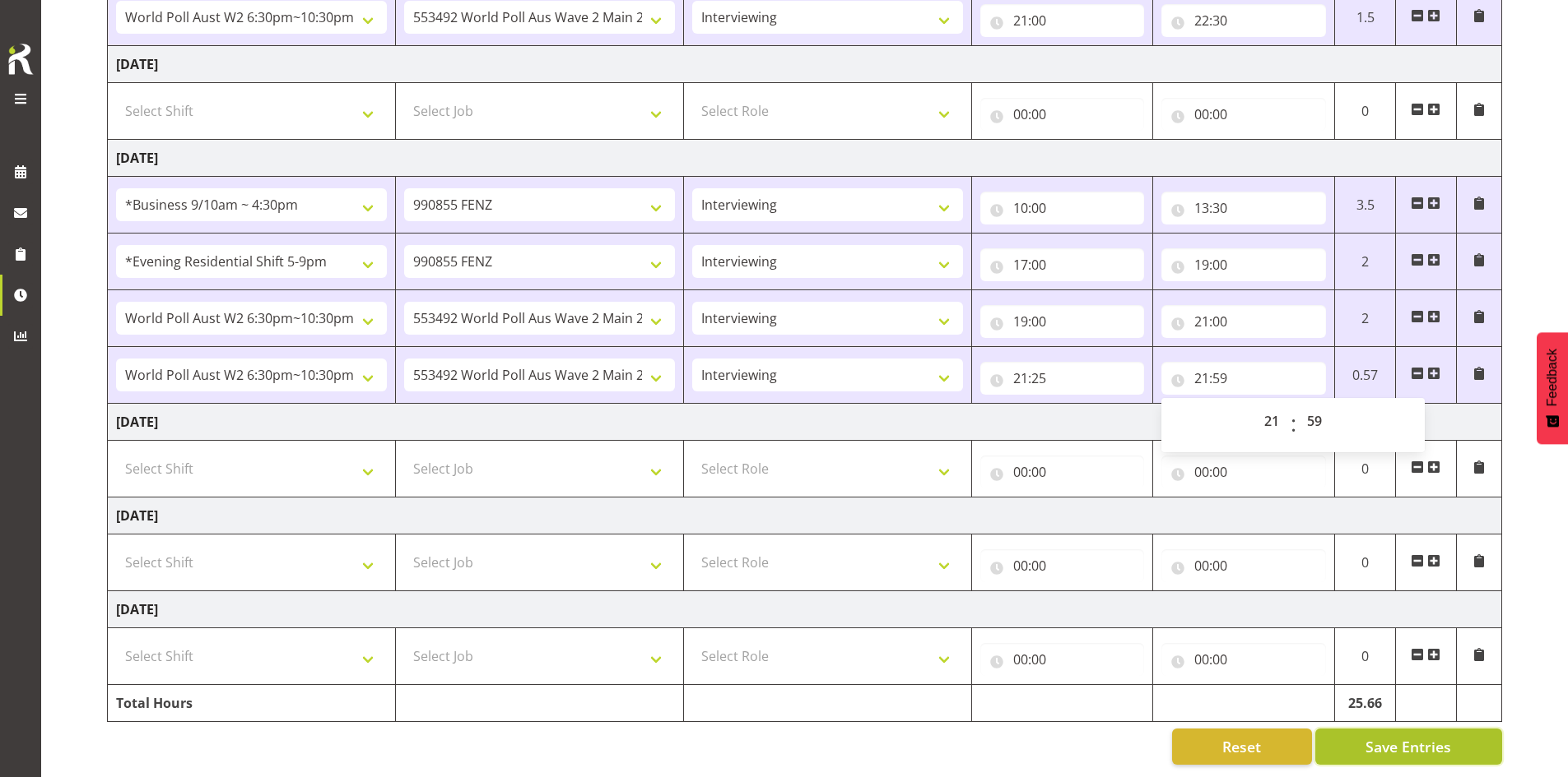
click at [619, 737] on span "Save Entries" at bounding box center [1408, 747] width 85 height 21
click at [619, 729] on div "Reset Save Entries" at bounding box center [805, 746] width 1395 height 36
click at [619, 737] on span "Save Entries" at bounding box center [1408, 747] width 85 height 21
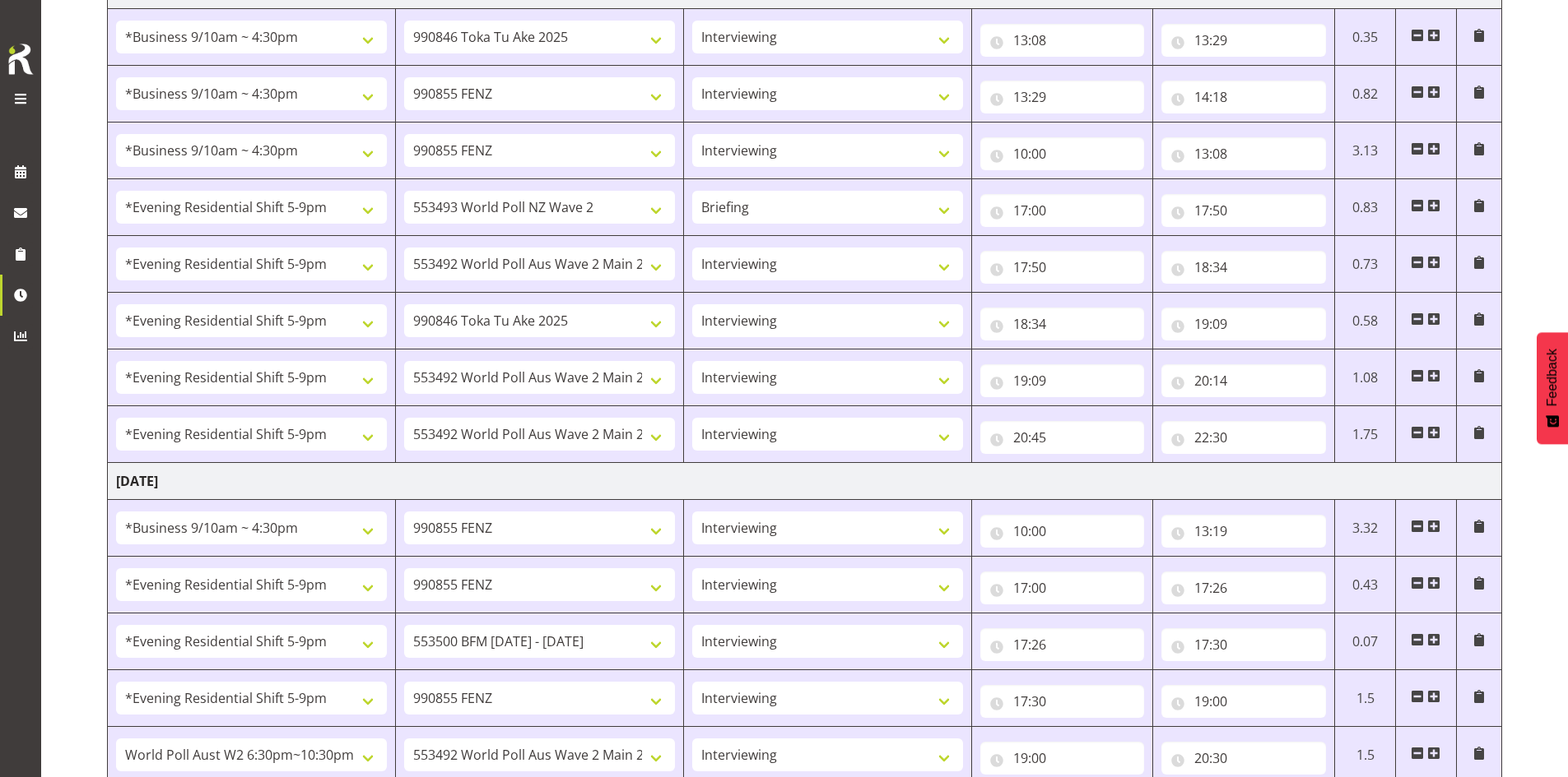
scroll to position [0, 0]
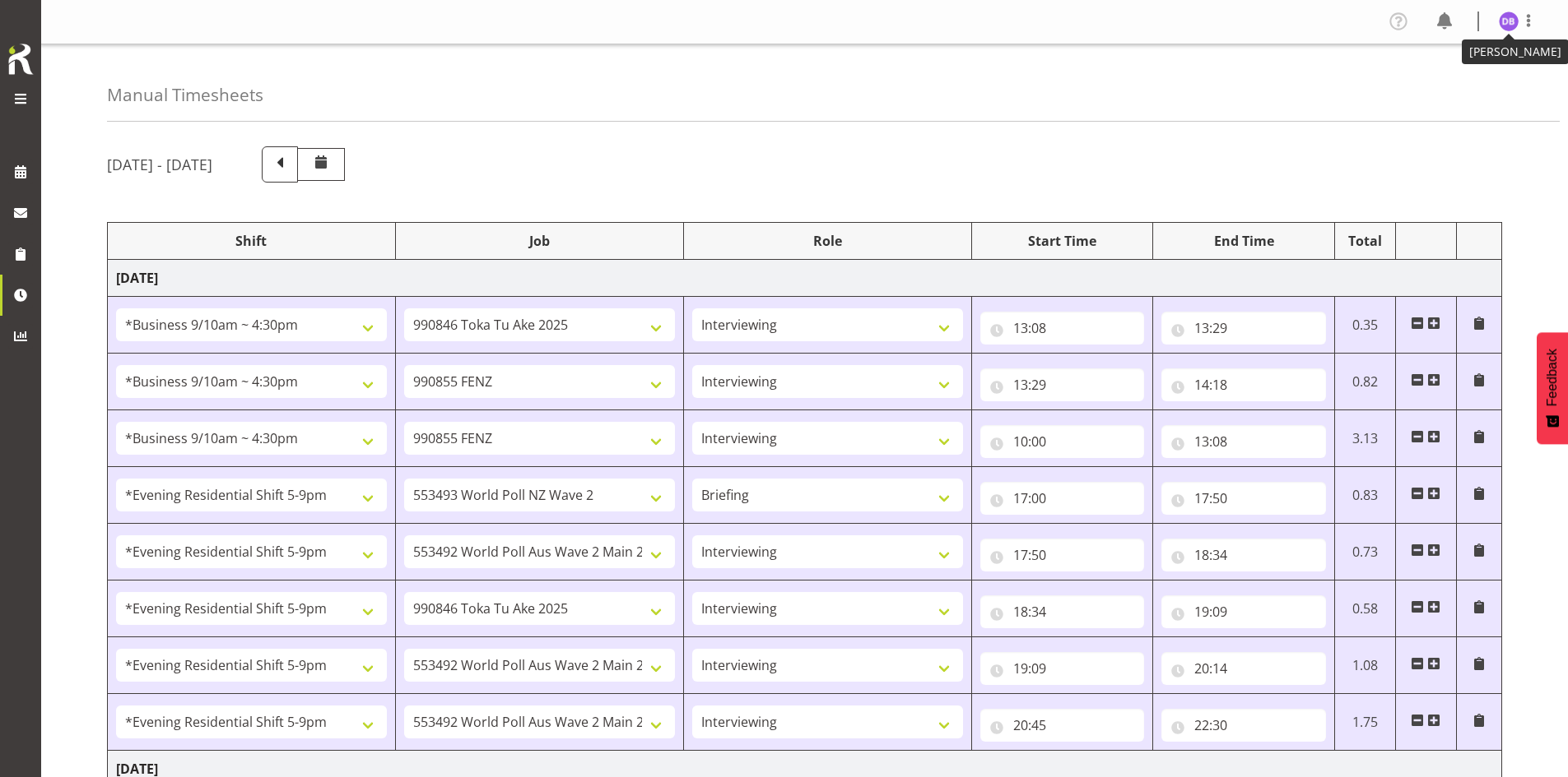
click at [619, 13] on img at bounding box center [1508, 21] width 19 height 19
click at [619, 81] on link "Log Out" at bounding box center [1460, 86] width 158 height 30
